Goal: Complete application form

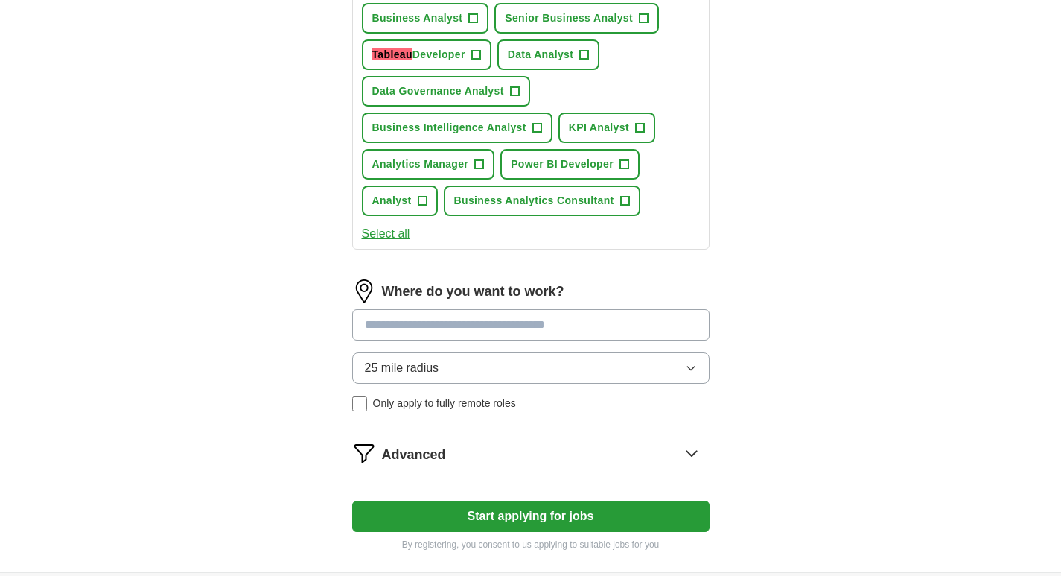
scroll to position [596, 0]
click at [541, 513] on button "Start applying for jobs" at bounding box center [530, 515] width 357 height 31
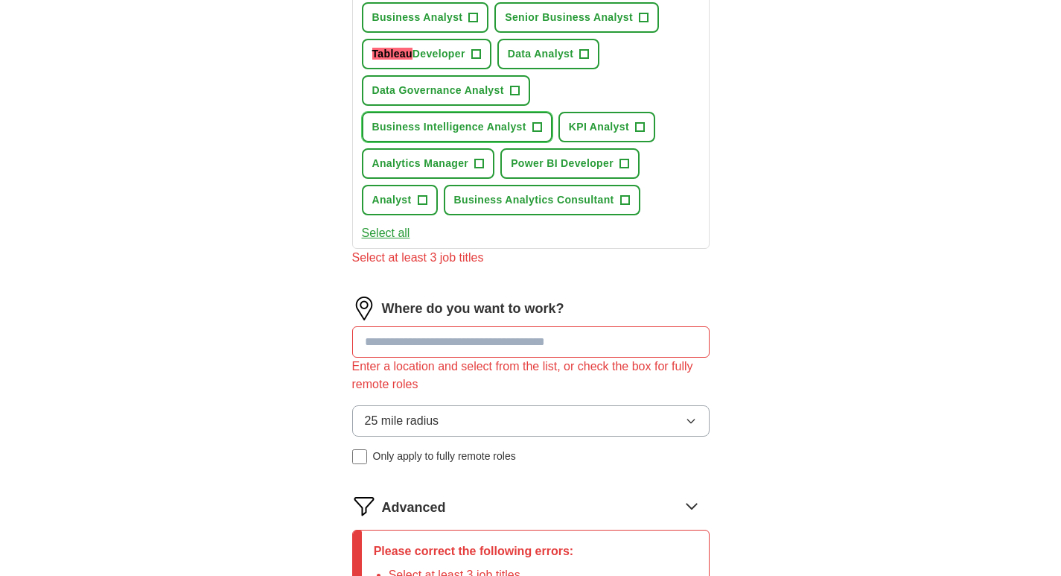
click at [529, 127] on button "Business Intelligence Analyst +" at bounding box center [457, 127] width 191 height 31
click at [470, 17] on span "+" at bounding box center [473, 18] width 9 height 12
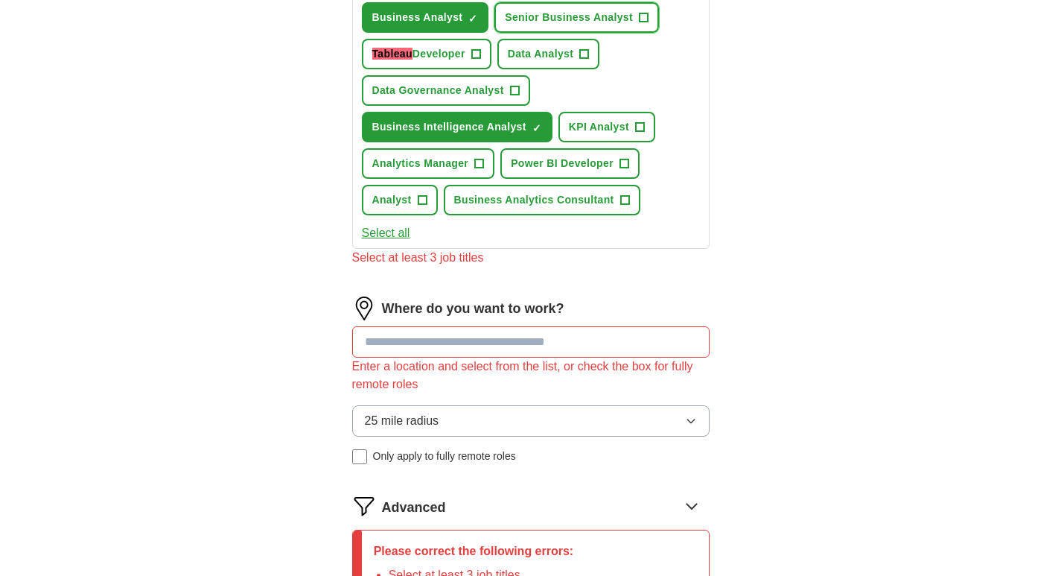
click at [623, 17] on span "Senior Business Analyst" at bounding box center [569, 18] width 128 height 16
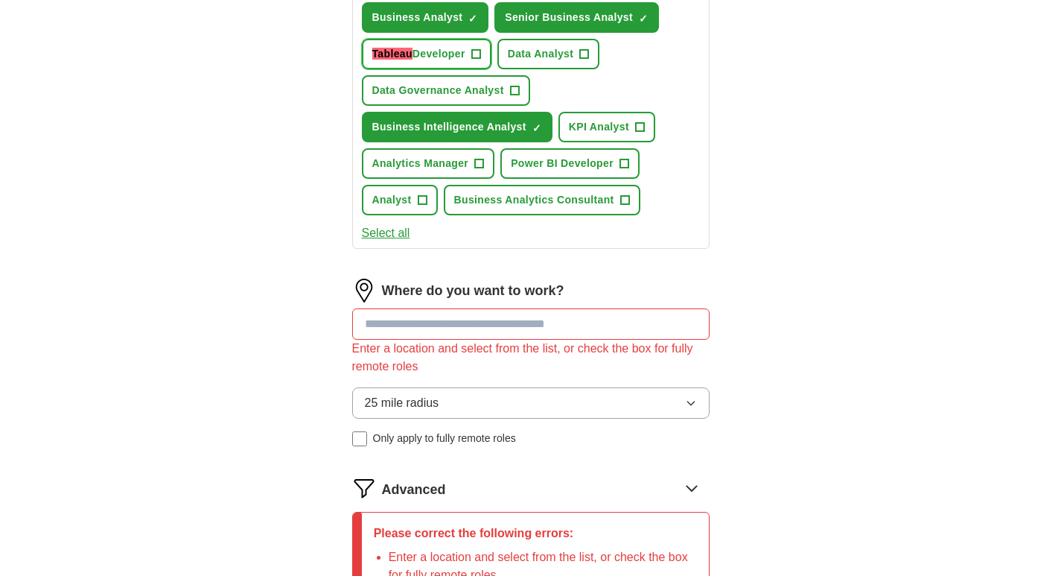
click at [470, 59] on button "Tableau Developer +" at bounding box center [427, 54] width 130 height 31
click at [470, 59] on button "Tableau Developer ✓ ×" at bounding box center [427, 54] width 130 height 31
click at [572, 199] on span "Business Analytics Consultant" at bounding box center [534, 200] width 160 height 16
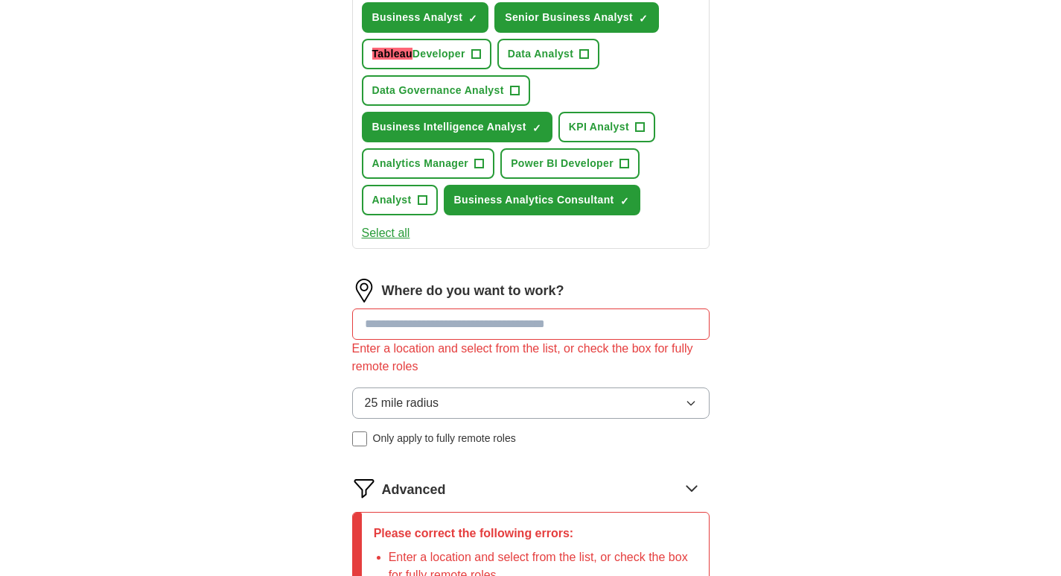
click at [409, 319] on input at bounding box center [530, 323] width 357 height 31
click at [401, 324] on input at bounding box center [530, 323] width 357 height 31
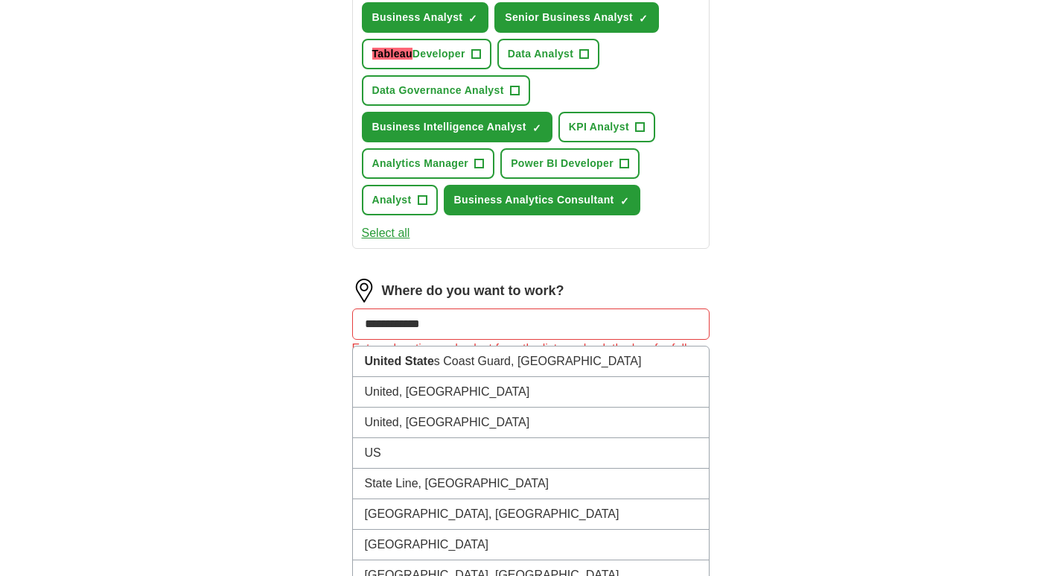
click at [448, 328] on input "**********" at bounding box center [530, 323] width 357 height 31
type input "*"
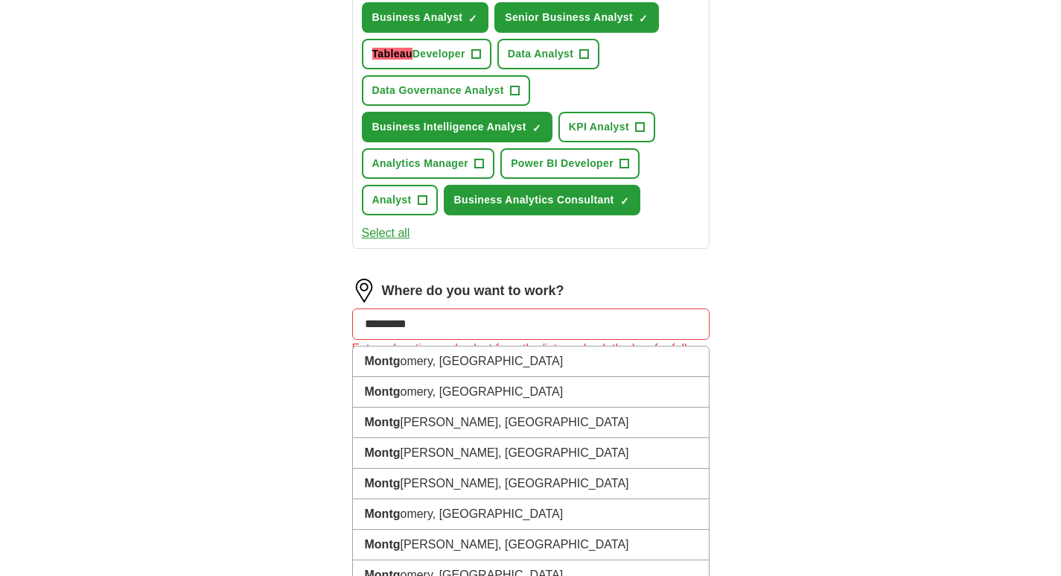
type input "**********"
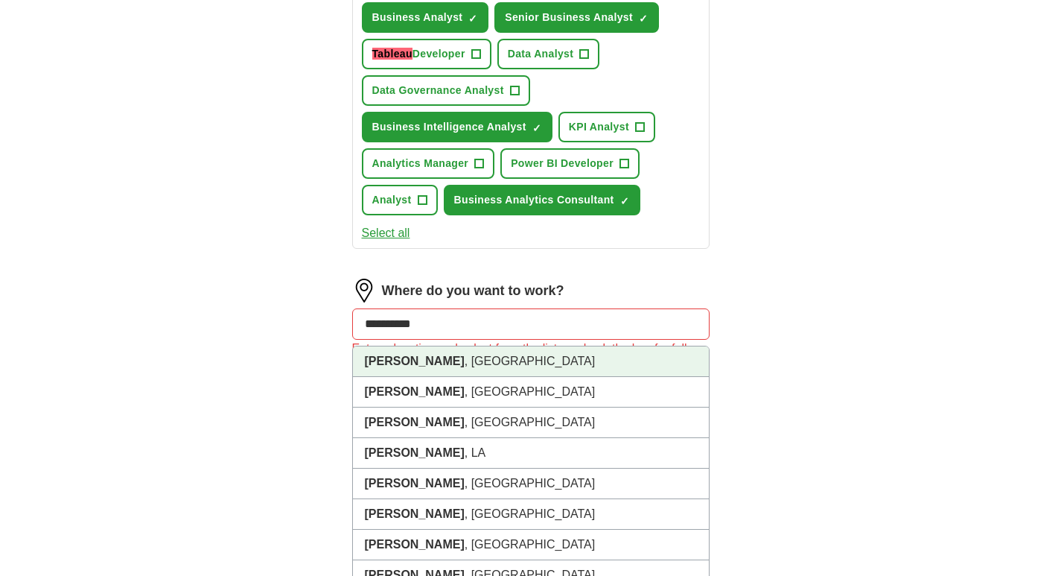
click at [433, 363] on strong "[PERSON_NAME]" at bounding box center [415, 360] width 100 height 13
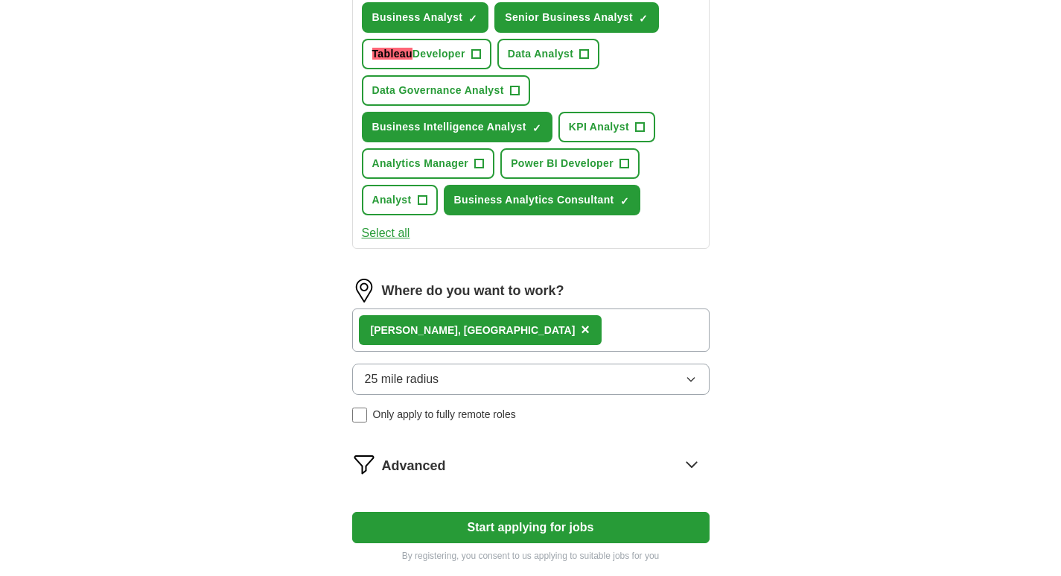
click at [521, 521] on button "Start applying for jobs" at bounding box center [530, 527] width 357 height 31
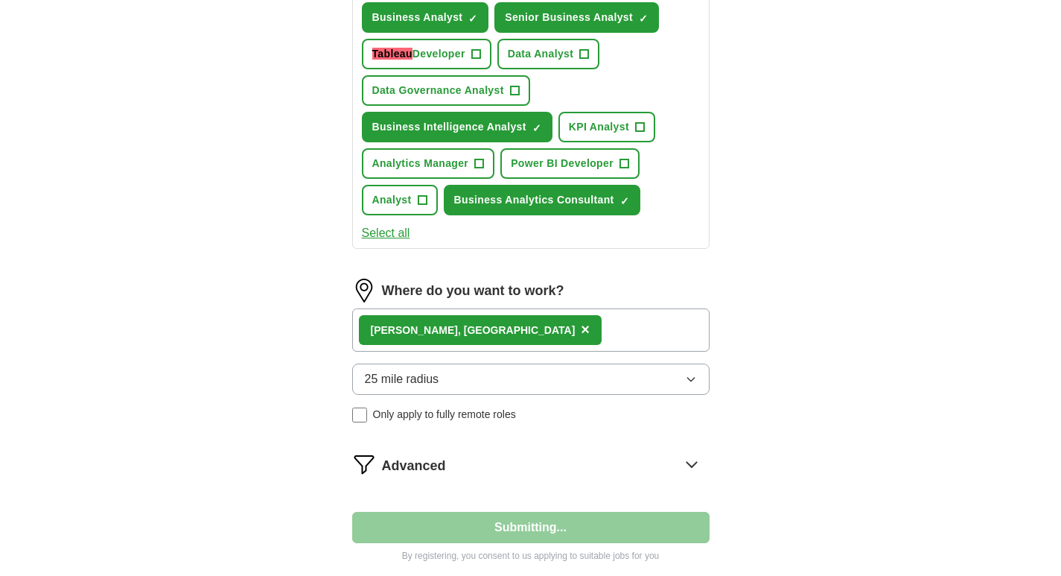
select select "**"
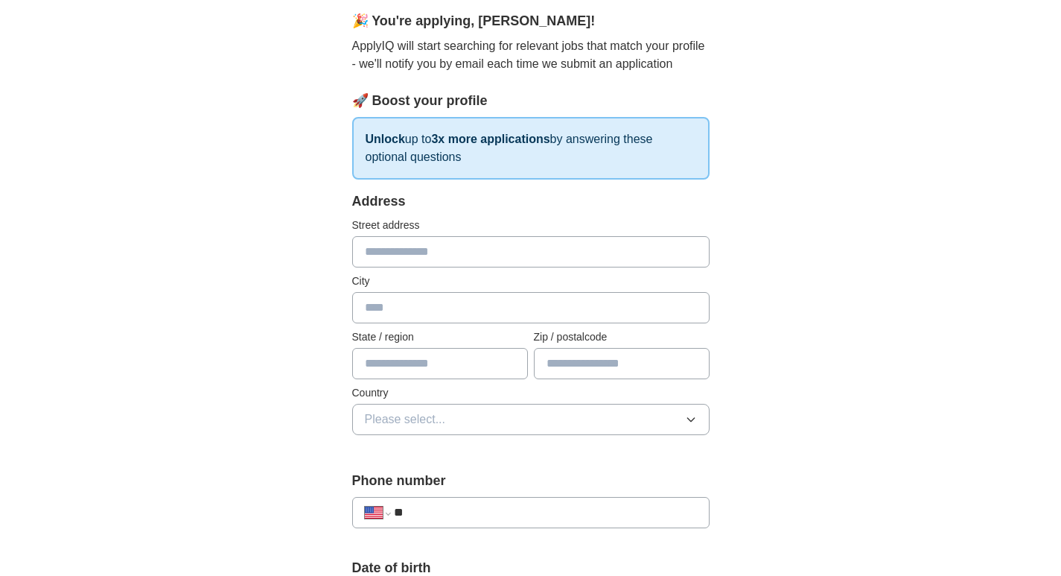
scroll to position [0, 0]
